Goal: Find specific fact: Find specific fact

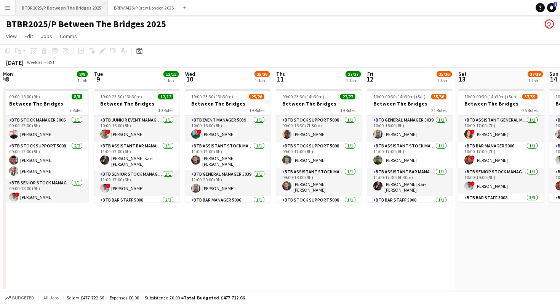
scroll to position [0, 195]
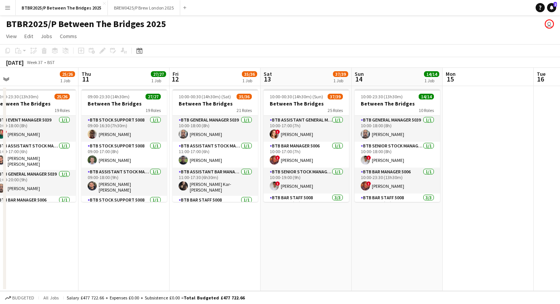
click at [6, 8] on app-icon "Menu" at bounding box center [8, 8] width 6 height 6
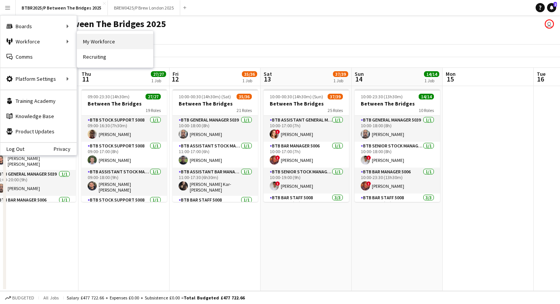
click at [91, 42] on link "My Workforce" at bounding box center [115, 41] width 76 height 15
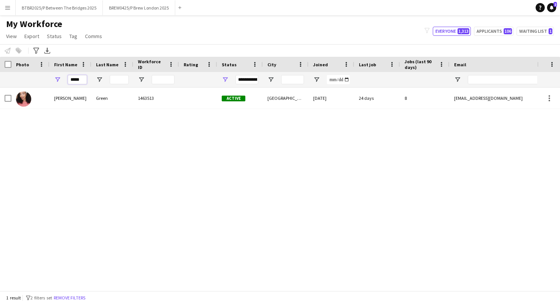
click at [86, 78] on input "*****" at bounding box center [77, 79] width 19 height 9
type input "*"
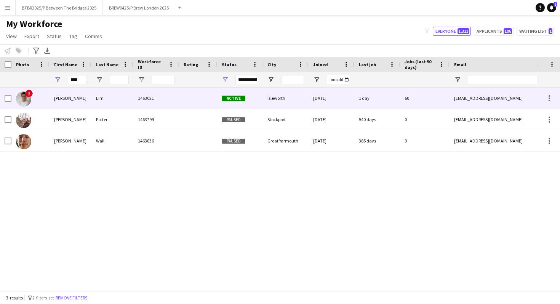
click at [76, 104] on div "[PERSON_NAME]" at bounding box center [71, 98] width 42 height 21
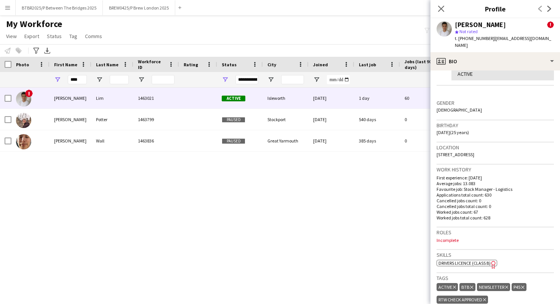
scroll to position [169, 0]
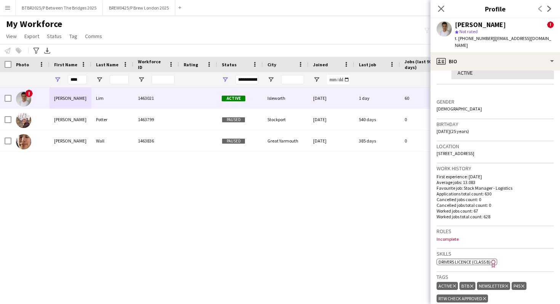
drag, startPoint x: 520, startPoint y: 147, endPoint x: 436, endPoint y: 147, distance: 84.6
click at [436, 147] on app-crew-profile-bio "chevron-left chevron-right Open photos pop-in Alerts chevron-right user [DATE] …" at bounding box center [496, 187] width 130 height 234
copy span "[STREET_ADDRESS]"
click at [80, 81] on input "****" at bounding box center [77, 79] width 19 height 9
type input "*"
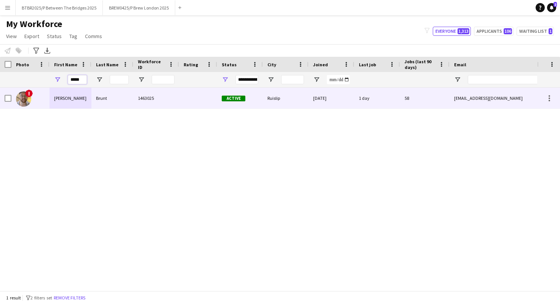
type input "*****"
click at [73, 99] on div "[PERSON_NAME]" at bounding box center [71, 98] width 42 height 21
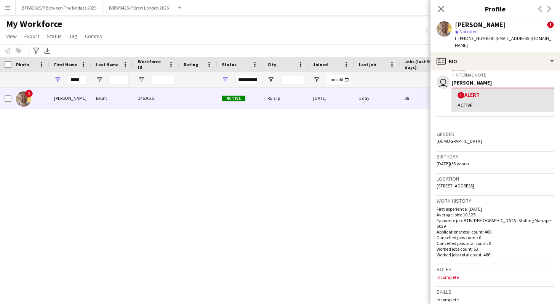
scroll to position [141, 0]
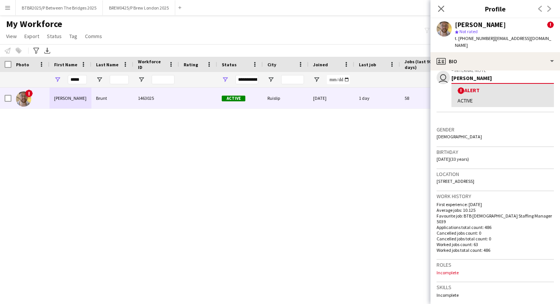
drag, startPoint x: 507, startPoint y: 174, endPoint x: 436, endPoint y: 176, distance: 71.3
click at [436, 176] on app-crew-profile-bio "Open photos pop-in Alerts chevron-right user [DATE] – INTERNAL NOTE [PERSON_NAM…" at bounding box center [496, 187] width 130 height 234
copy span "[STREET_ADDRESS]"
